Goal: Information Seeking & Learning: Learn about a topic

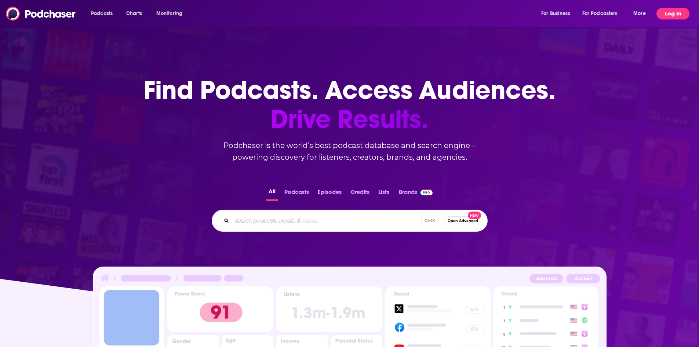
click at [673, 10] on button "Log In" at bounding box center [672, 14] width 33 height 12
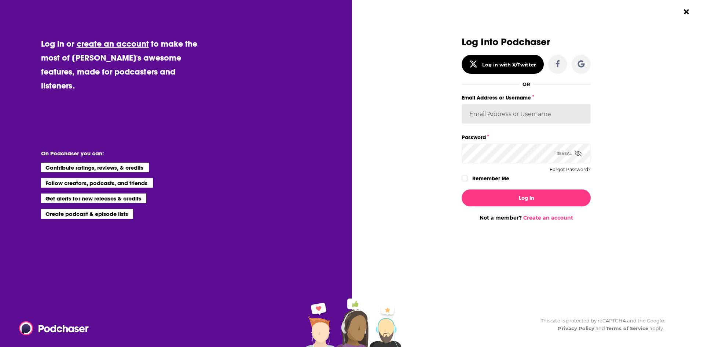
type input "[PERSON_NAME][EMAIL_ADDRESS][PERSON_NAME][DOMAIN_NAME]"
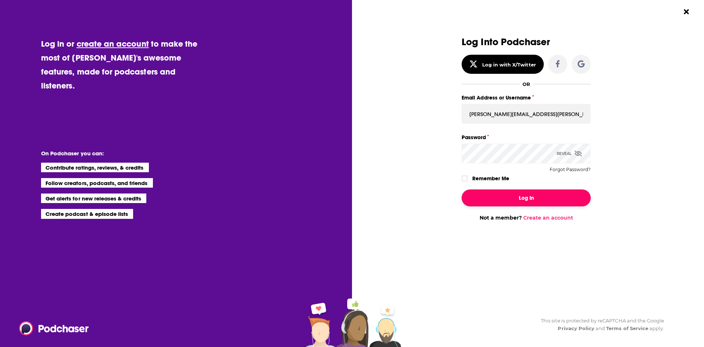
click at [539, 195] on button "Log In" at bounding box center [526, 197] width 129 height 17
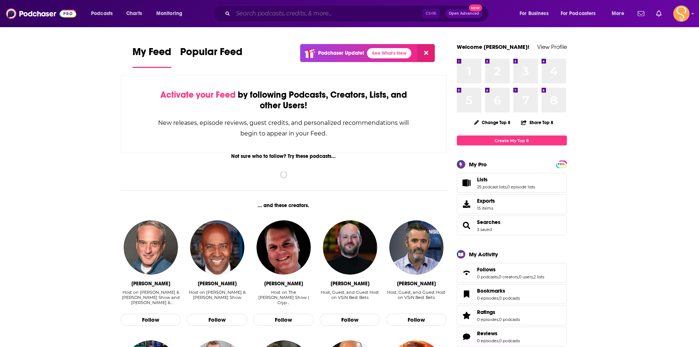
click at [271, 13] on input "Search podcasts, credits, & more..." at bounding box center [327, 14] width 189 height 12
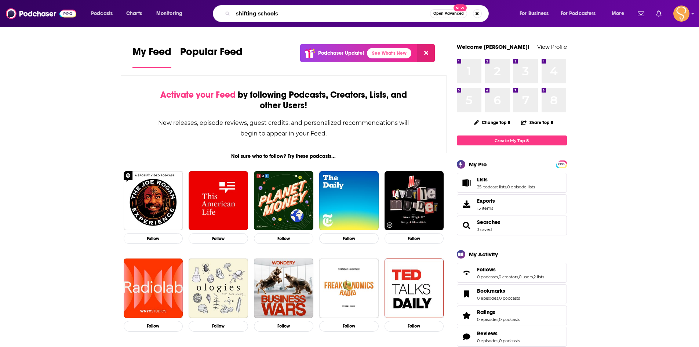
type input "shifting schools"
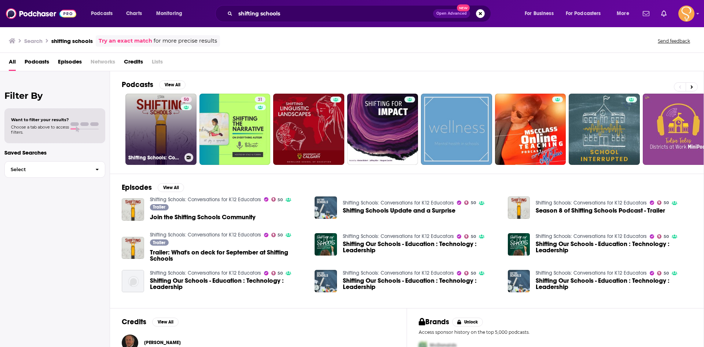
click at [157, 124] on link "50 Shifting Schools: Conversations for K12 Educators" at bounding box center [160, 129] width 71 height 71
